Goal: Information Seeking & Learning: Learn about a topic

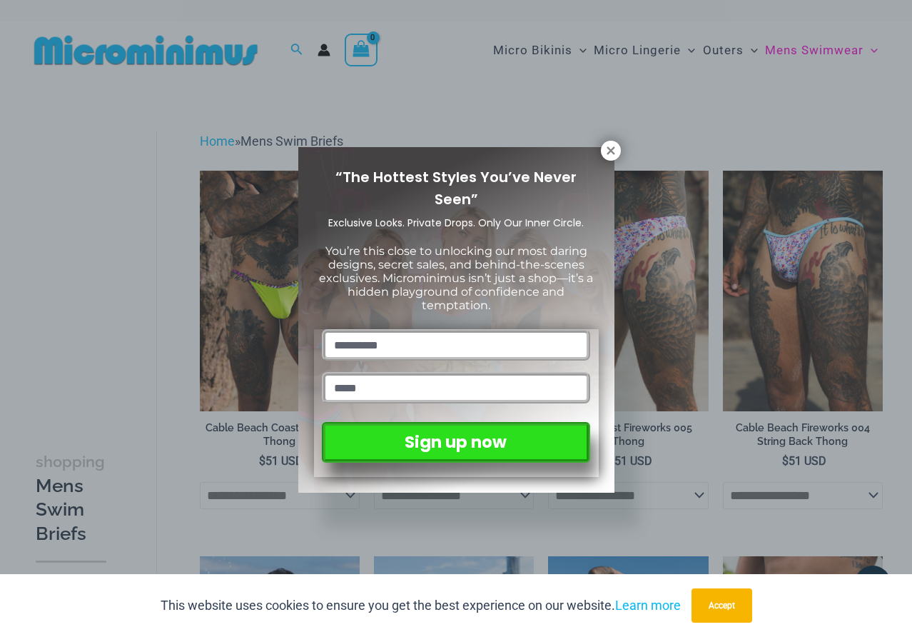
click at [535, 56] on div "“The Hottest Styles You’ve Never Seen” Exclusive Looks. Private Drops. Only Our…" at bounding box center [456, 318] width 912 height 637
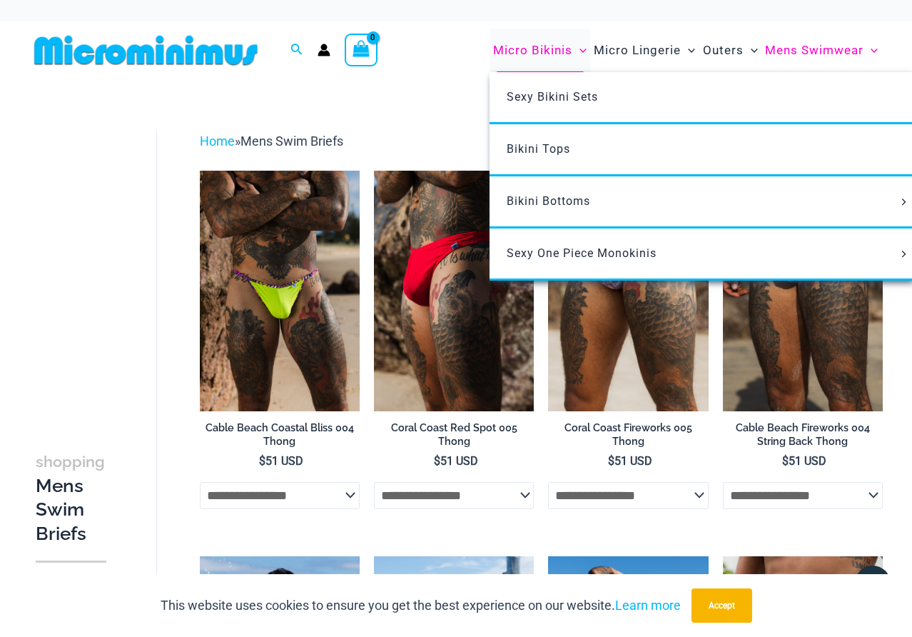
click at [548, 51] on span "Micro Bikinis" at bounding box center [532, 50] width 79 height 36
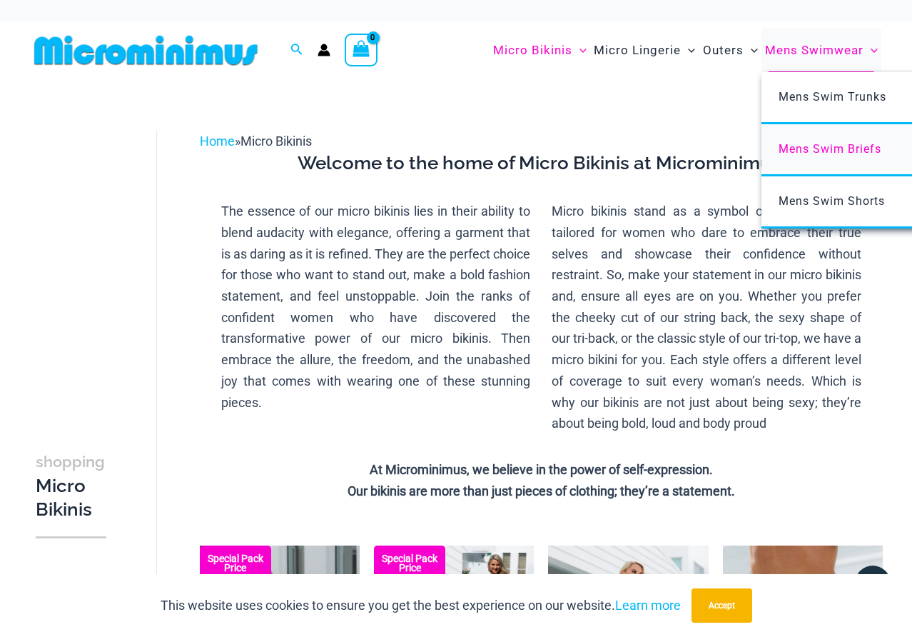
click at [829, 145] on span "Mens Swim Briefs" at bounding box center [830, 149] width 103 height 14
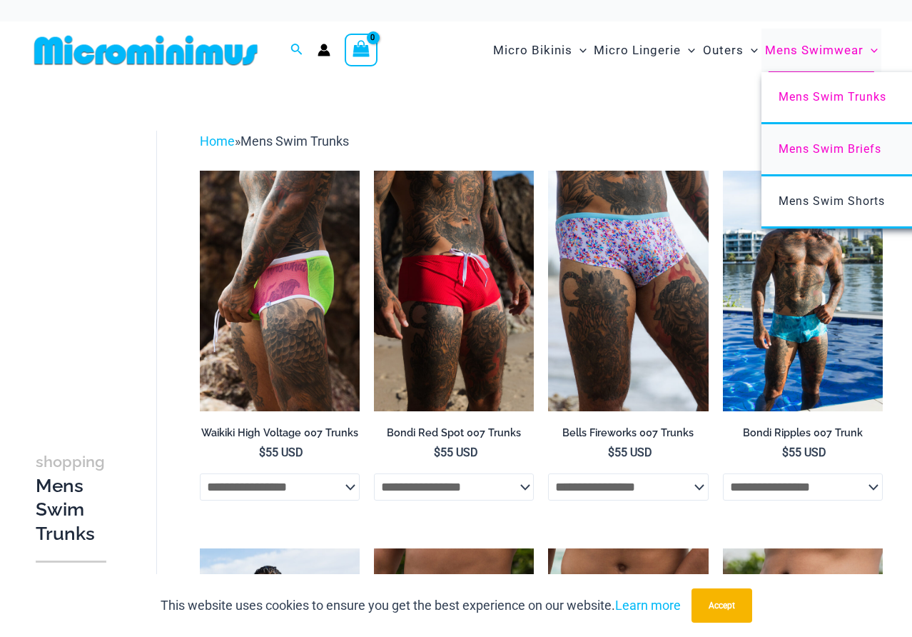
click at [822, 153] on span "Mens Swim Briefs" at bounding box center [830, 149] width 103 height 14
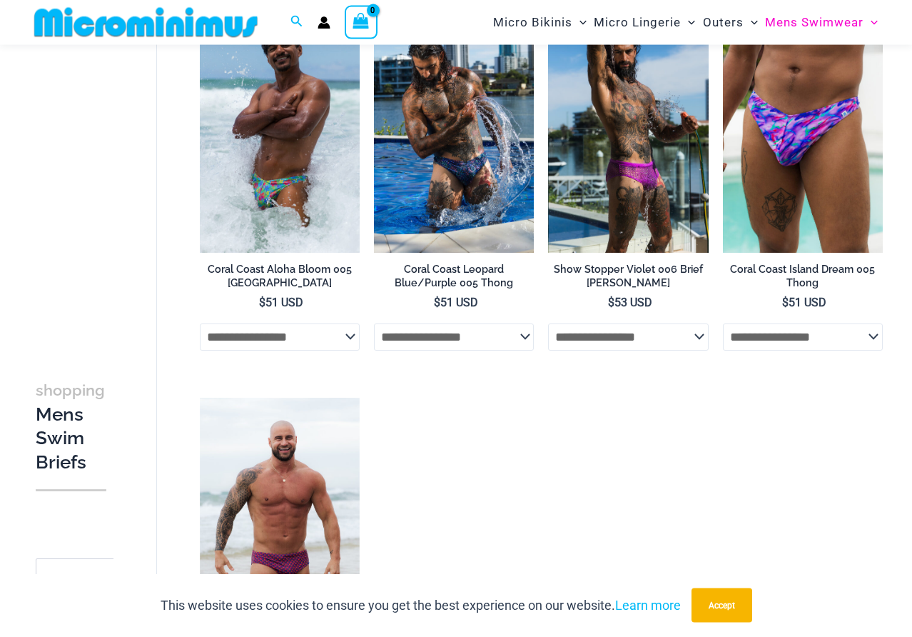
scroll to position [570, 0]
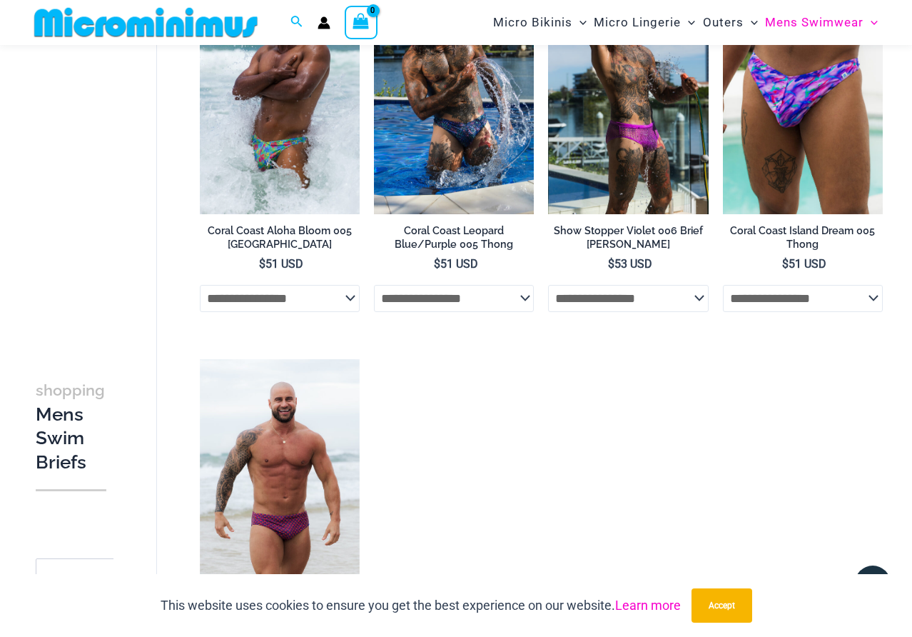
click at [641, 599] on link "Learn more" at bounding box center [648, 604] width 66 height 15
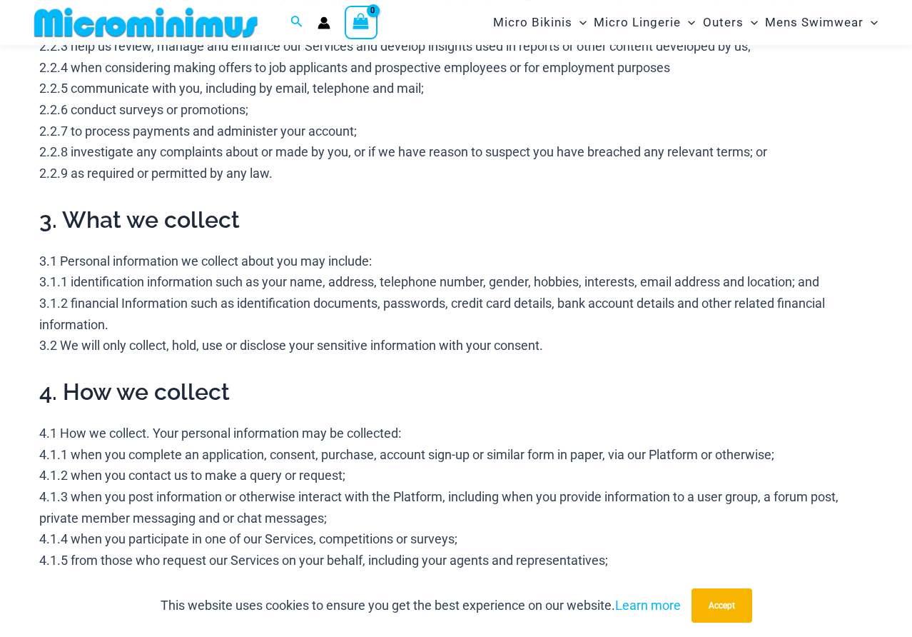
scroll to position [716, 0]
